Goal: Information Seeking & Learning: Learn about a topic

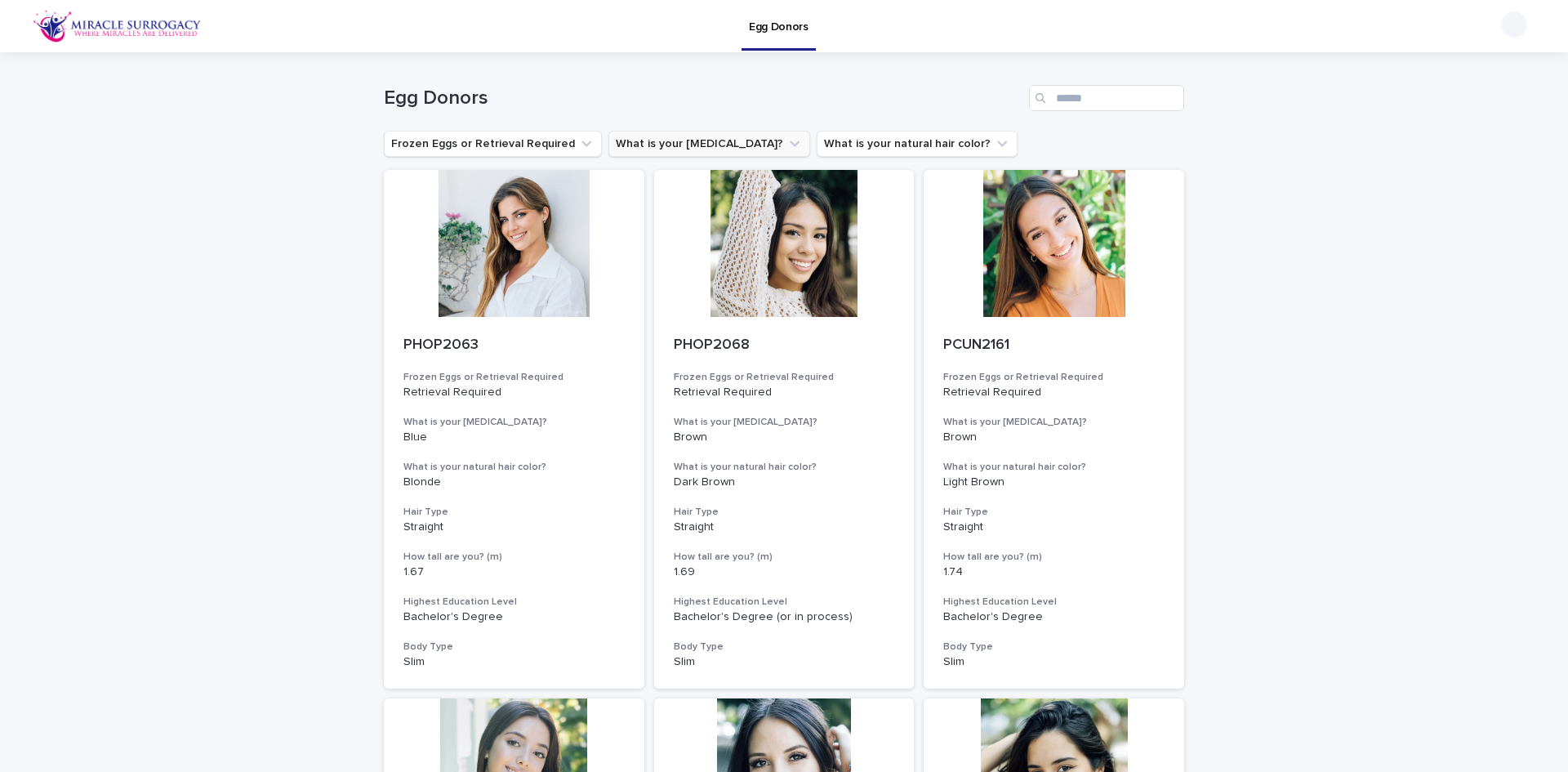
click at [790, 145] on icon "What is your eye color?" at bounding box center [794, 144] width 10 height 6
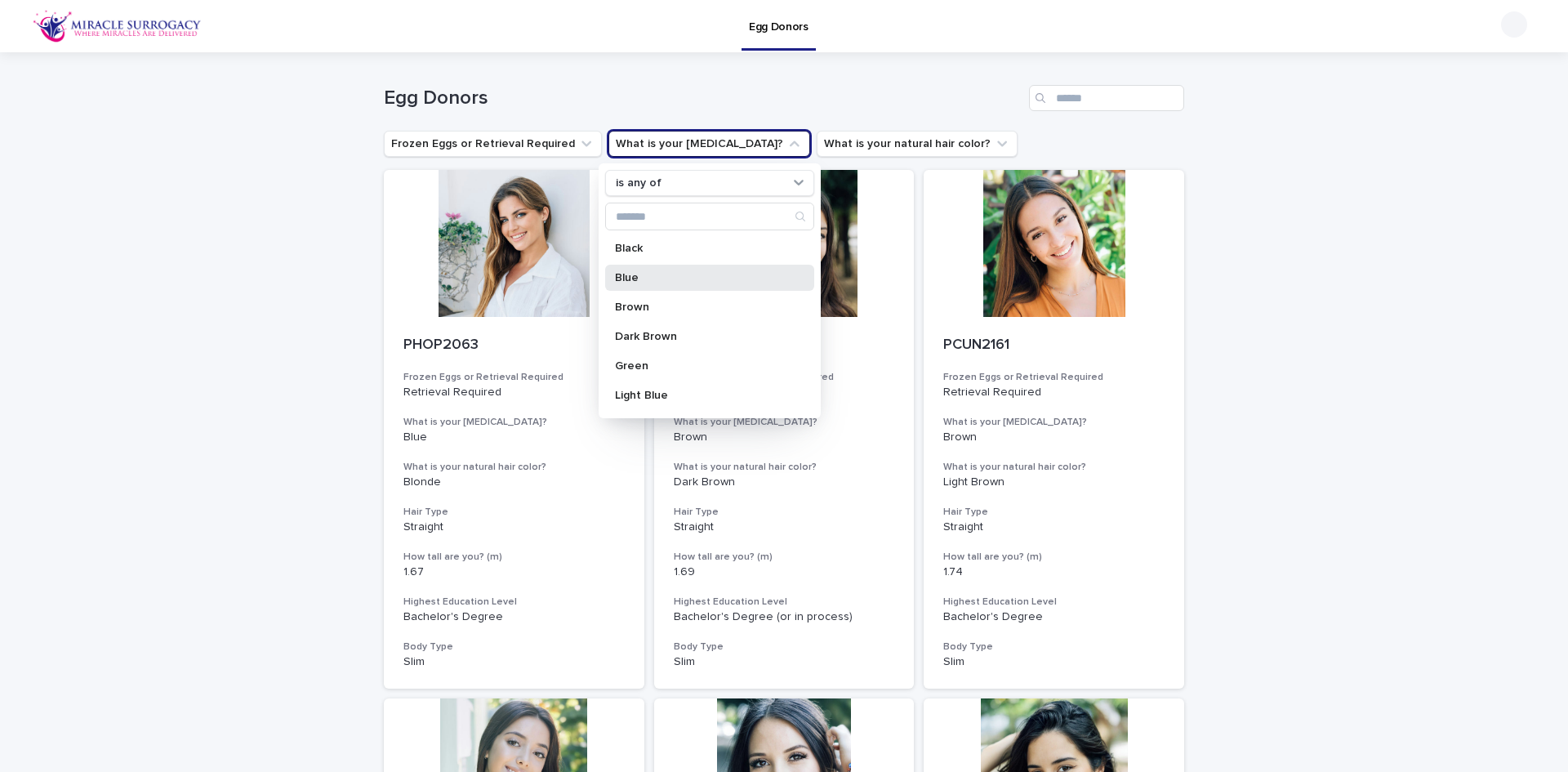
click at [642, 277] on p "Blue" at bounding box center [701, 277] width 173 height 11
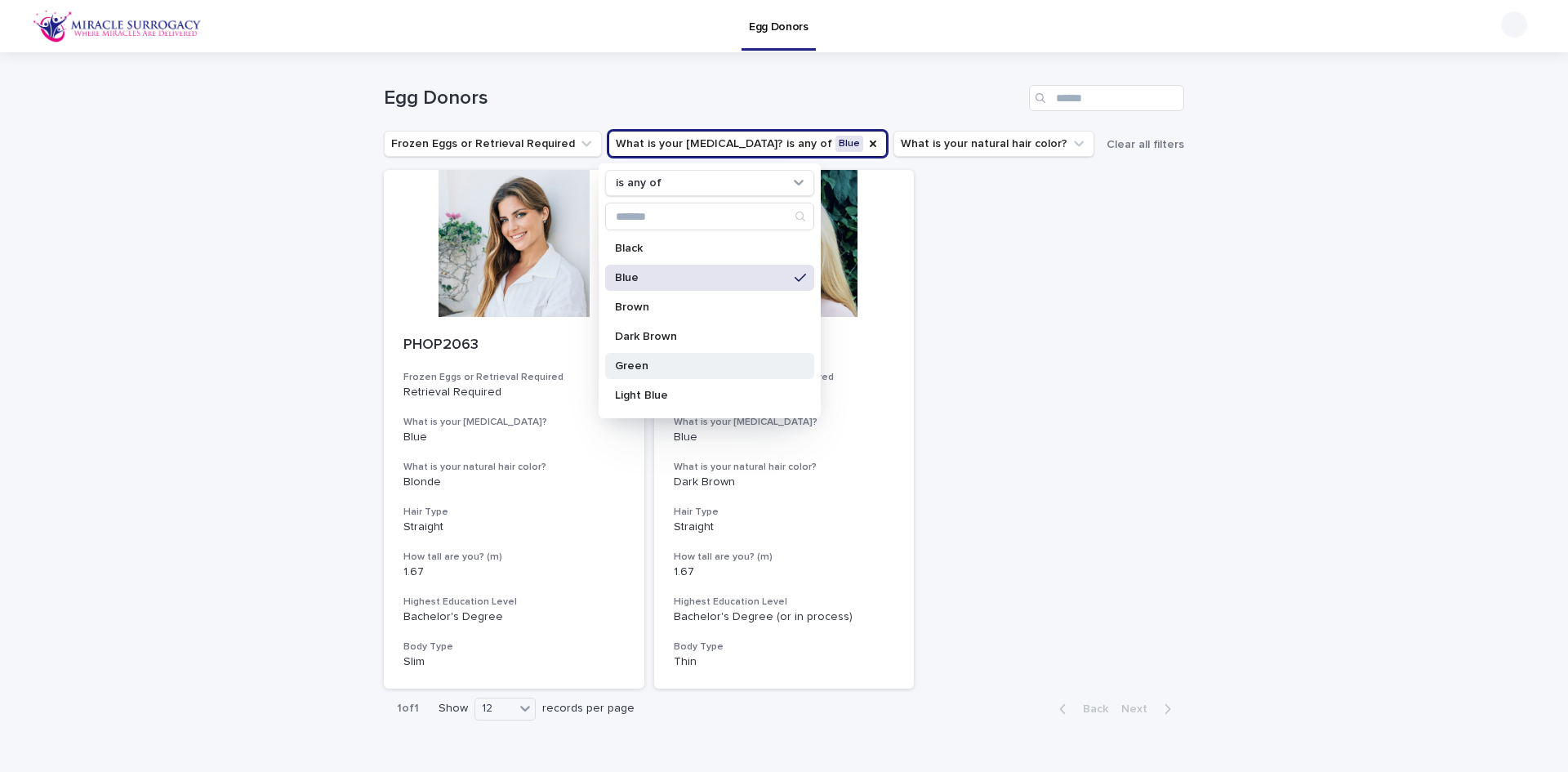
click at [657, 371] on p "Green" at bounding box center [701, 365] width 173 height 11
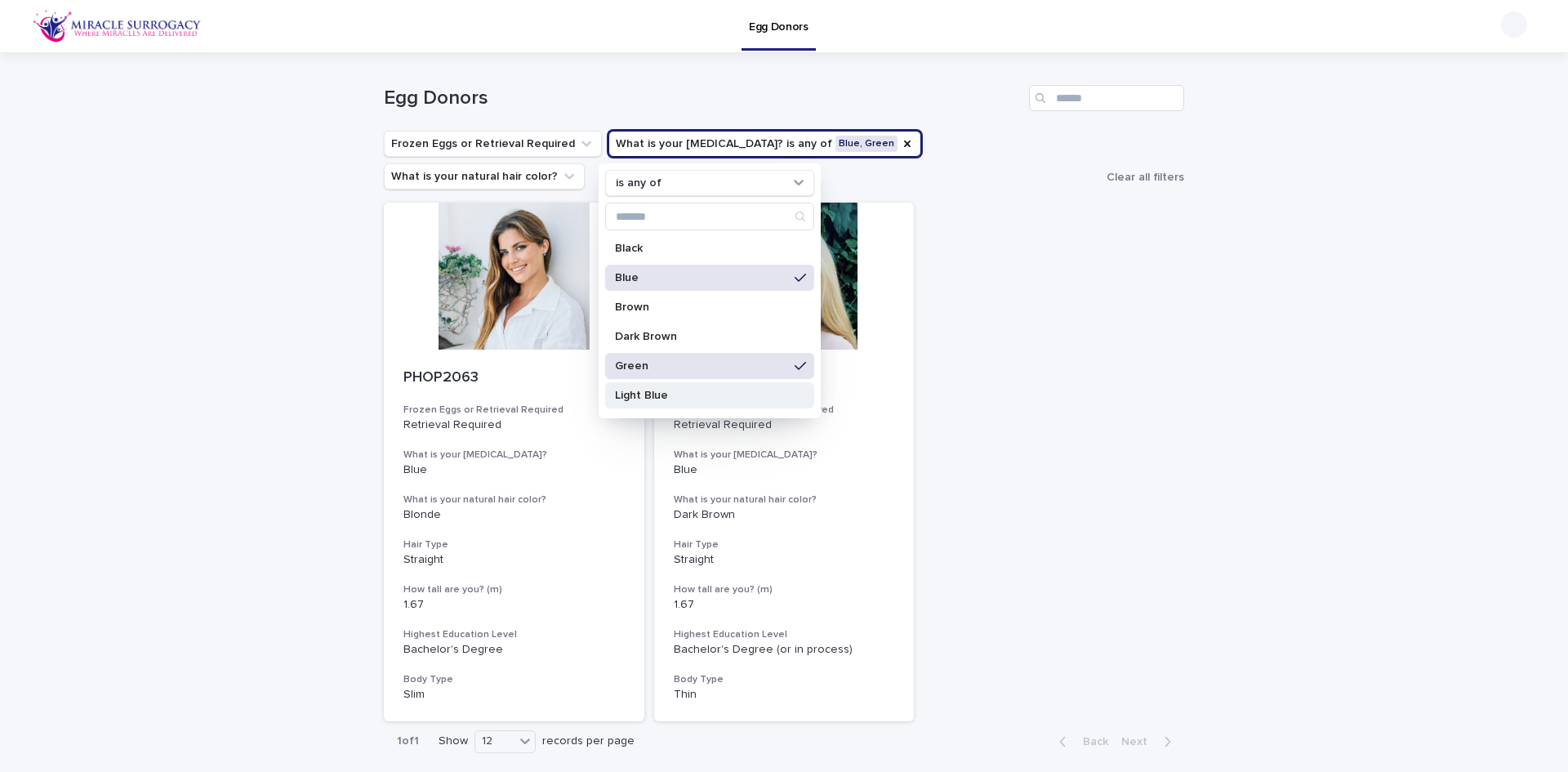
click at [657, 394] on p "Light Blue" at bounding box center [701, 394] width 173 height 11
click at [1228, 310] on div "Loading... Saving… Loading... Saving… Egg Donors Frozen Eggs or Retrieval Requi…" at bounding box center [784, 448] width 1568 height 791
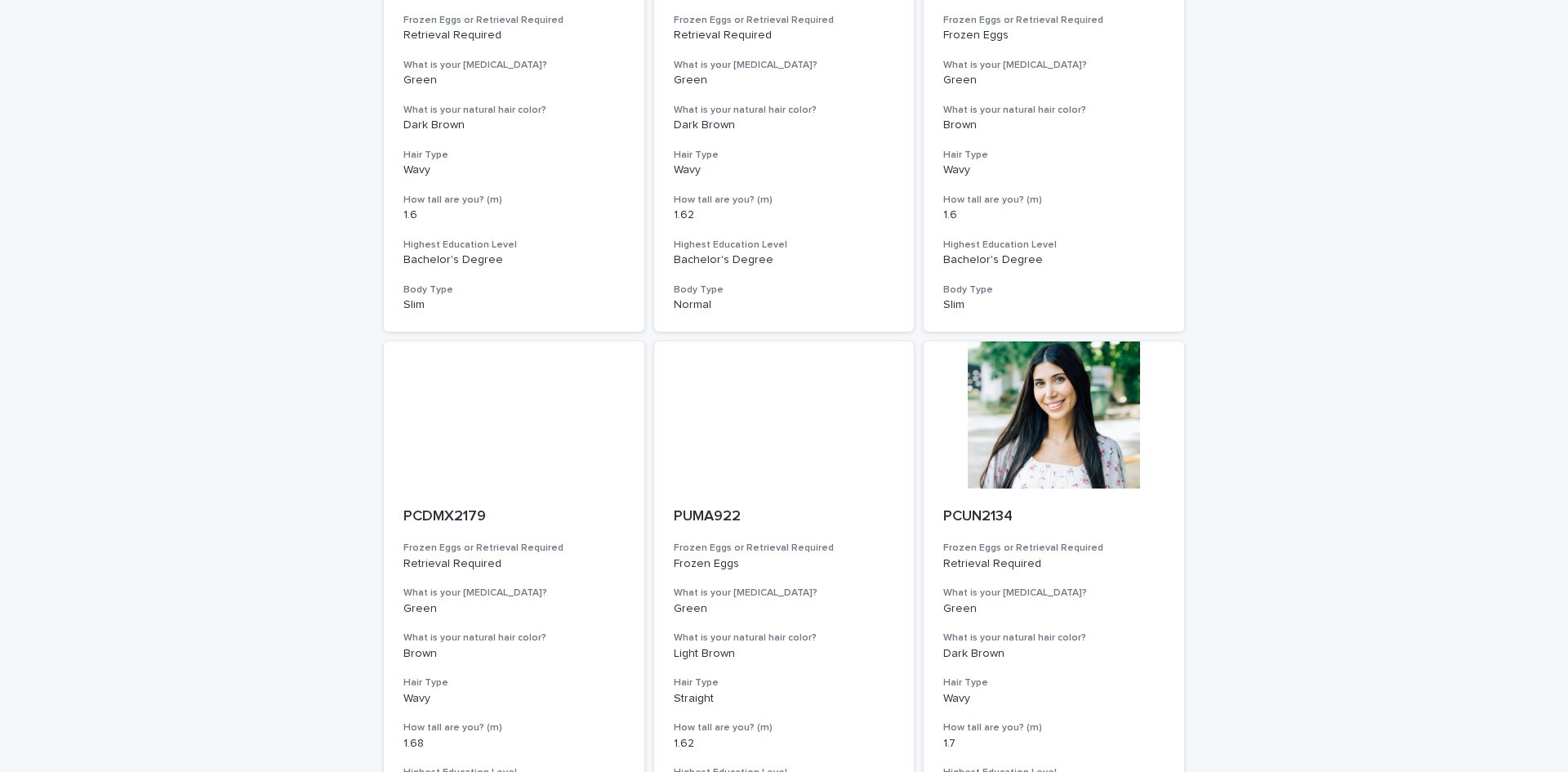
scroll to position [1633, 0]
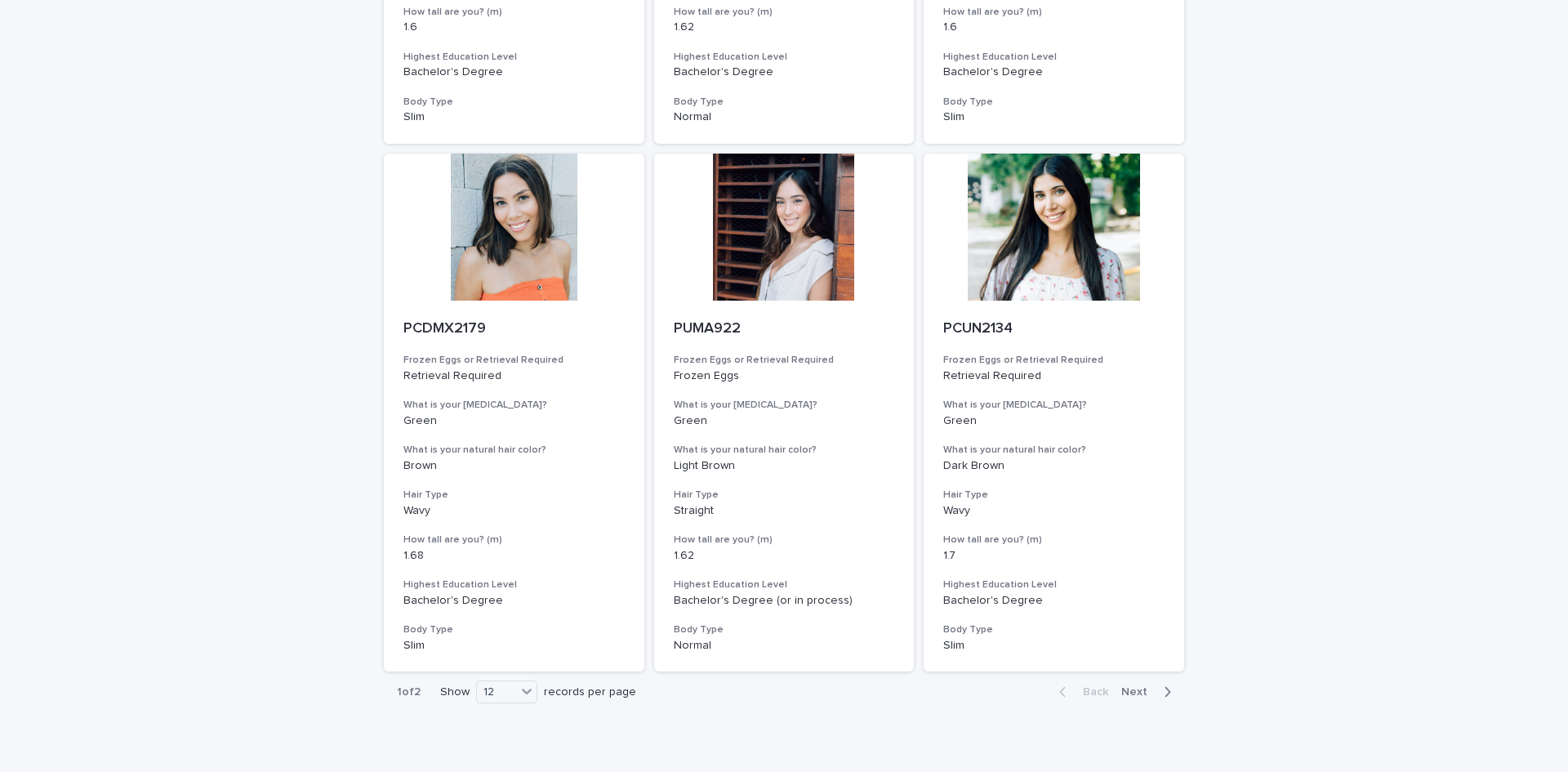
click at [1166, 686] on icon "button" at bounding box center [1168, 691] width 6 height 10
